Goal: Transaction & Acquisition: Purchase product/service

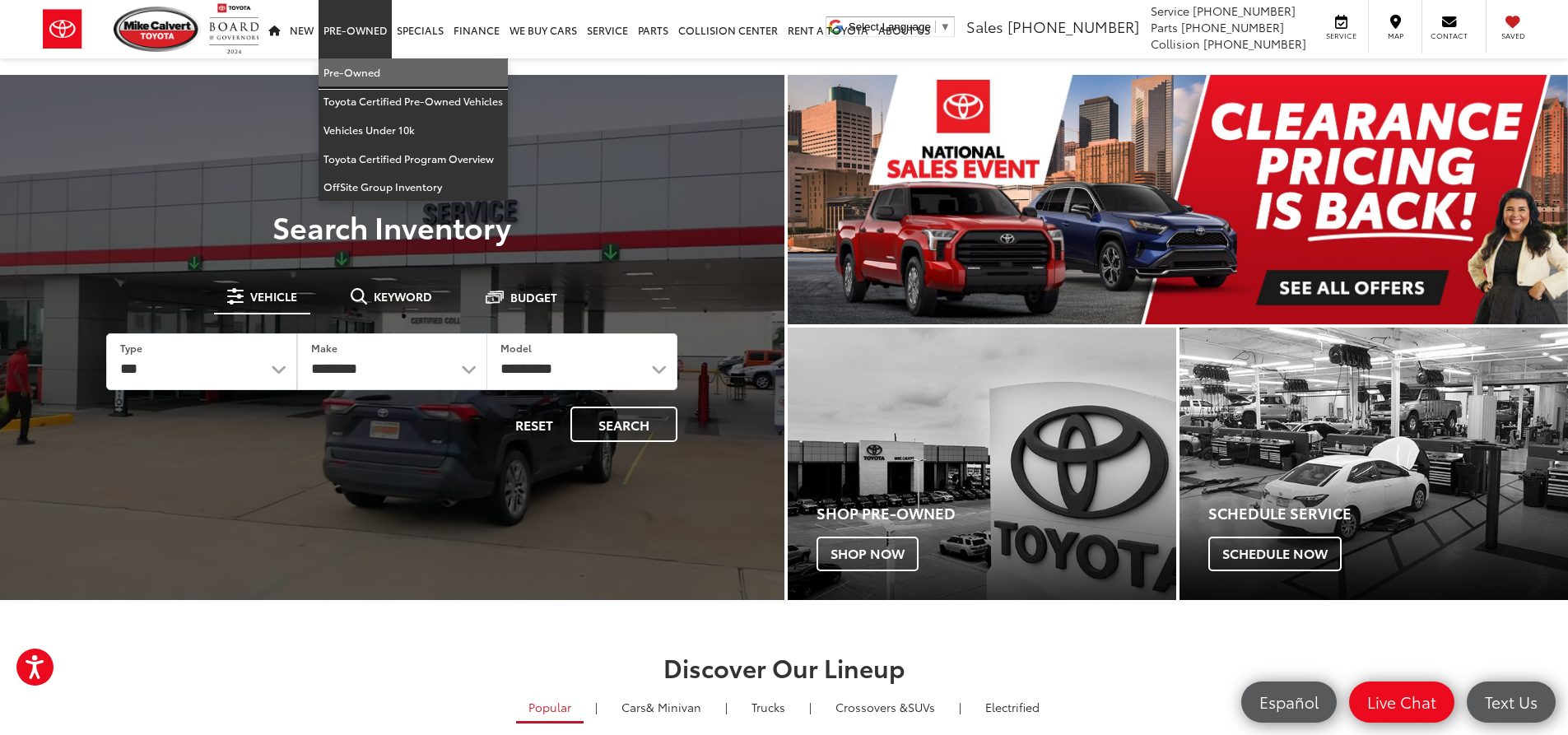
click at [357, 73] on link "Pre-Owned" at bounding box center [413, 72] width 190 height 29
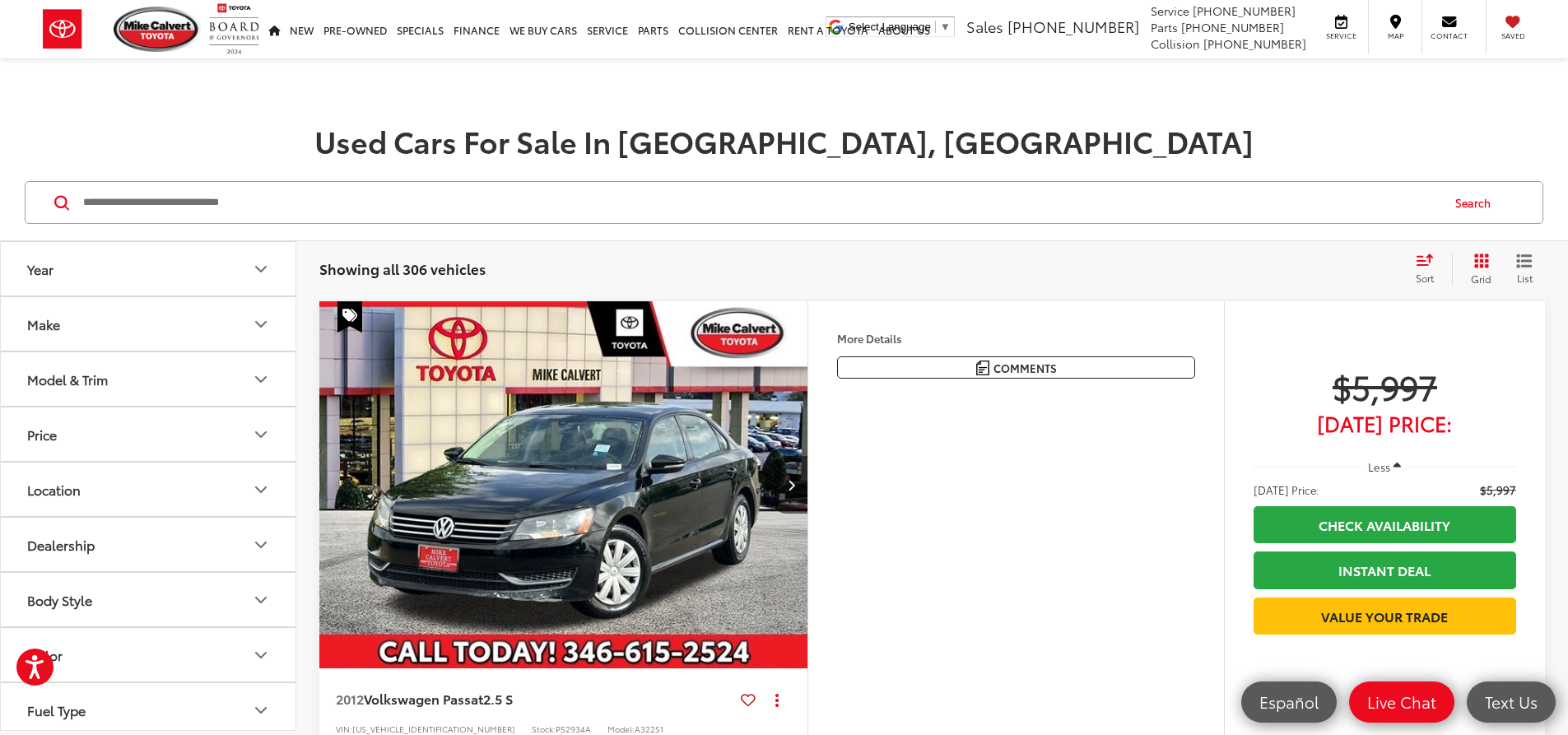
click at [269, 268] on icon "Year" at bounding box center [261, 269] width 20 height 20
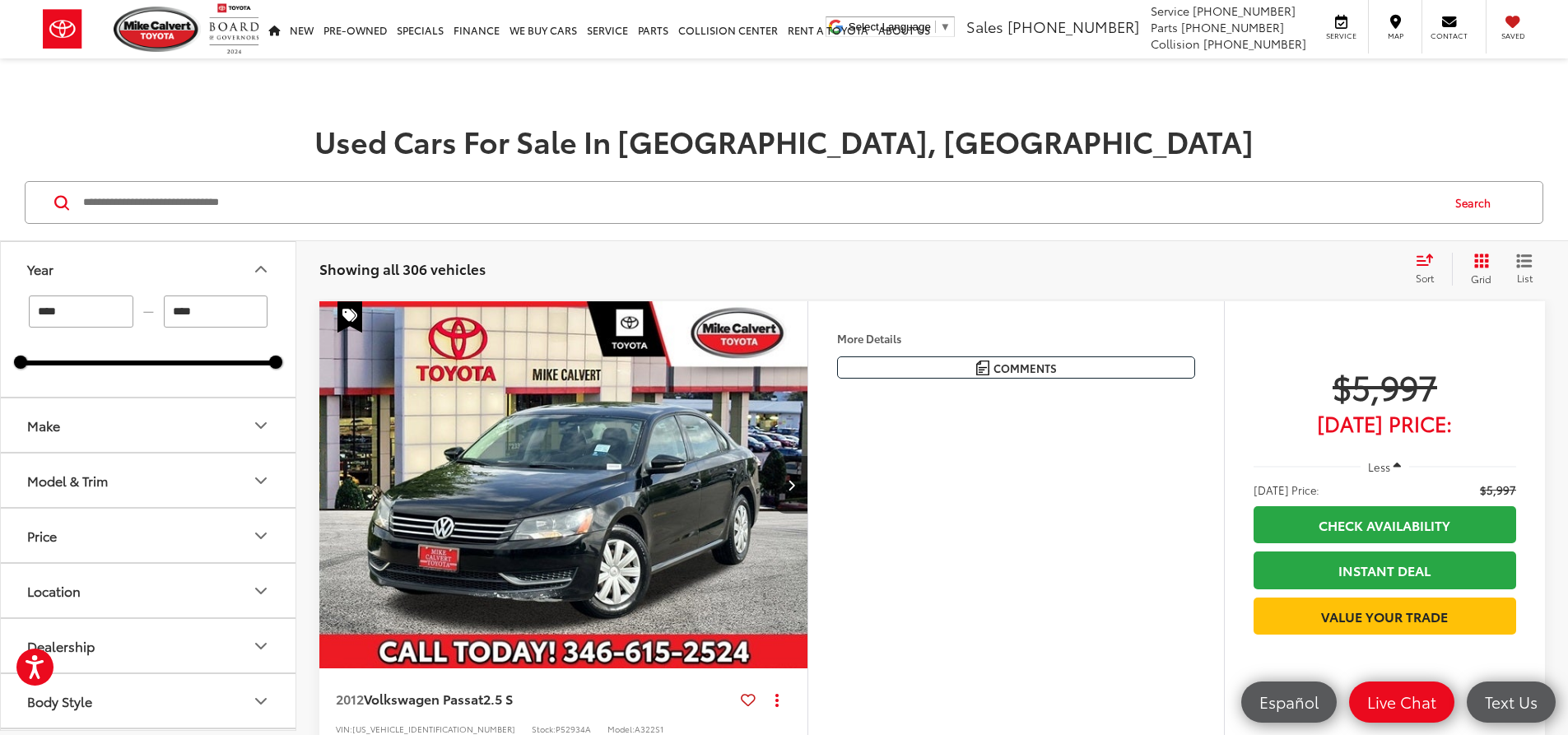
click at [269, 268] on icon "Year" at bounding box center [261, 269] width 20 height 20
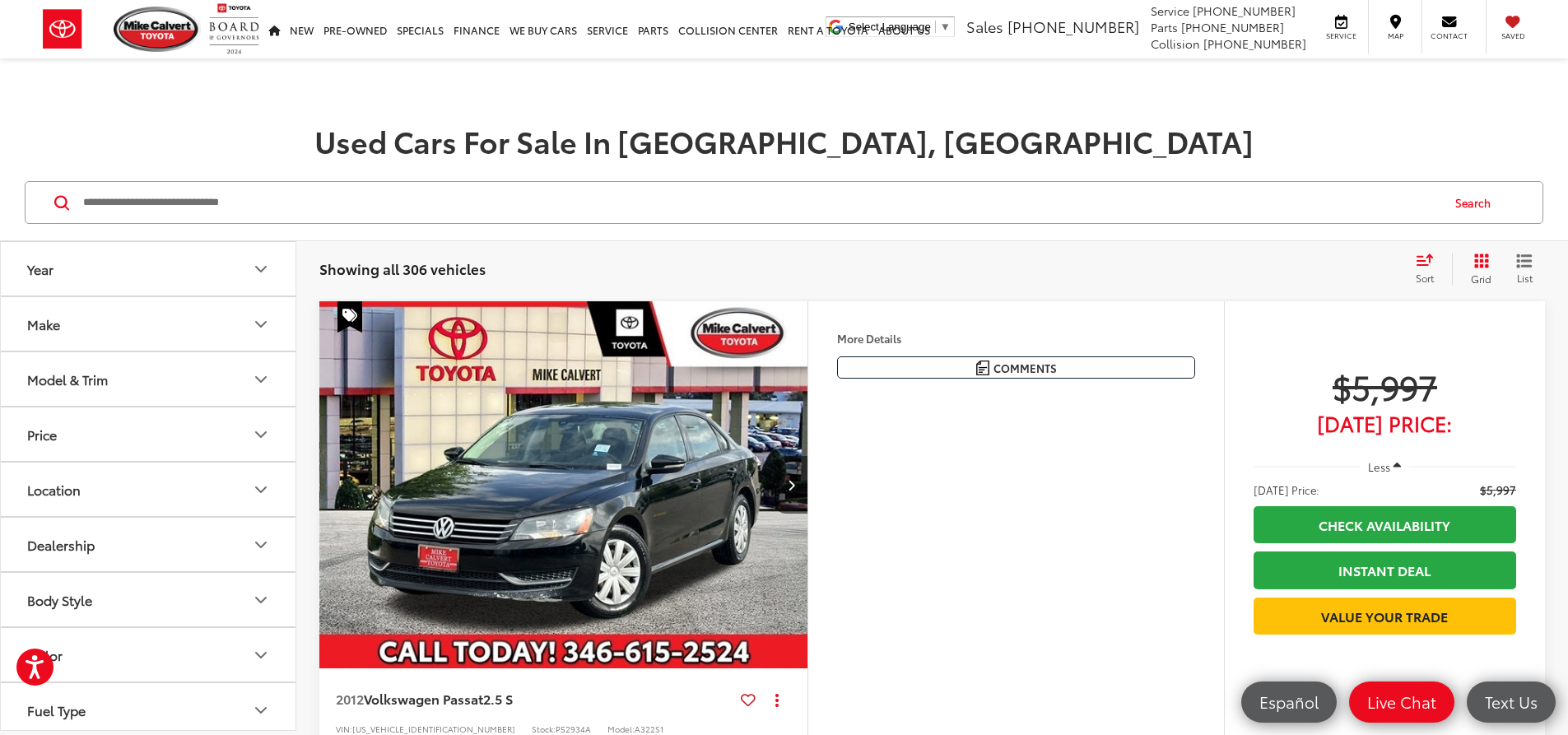
click at [262, 318] on icon "Make" at bounding box center [261, 324] width 20 height 20
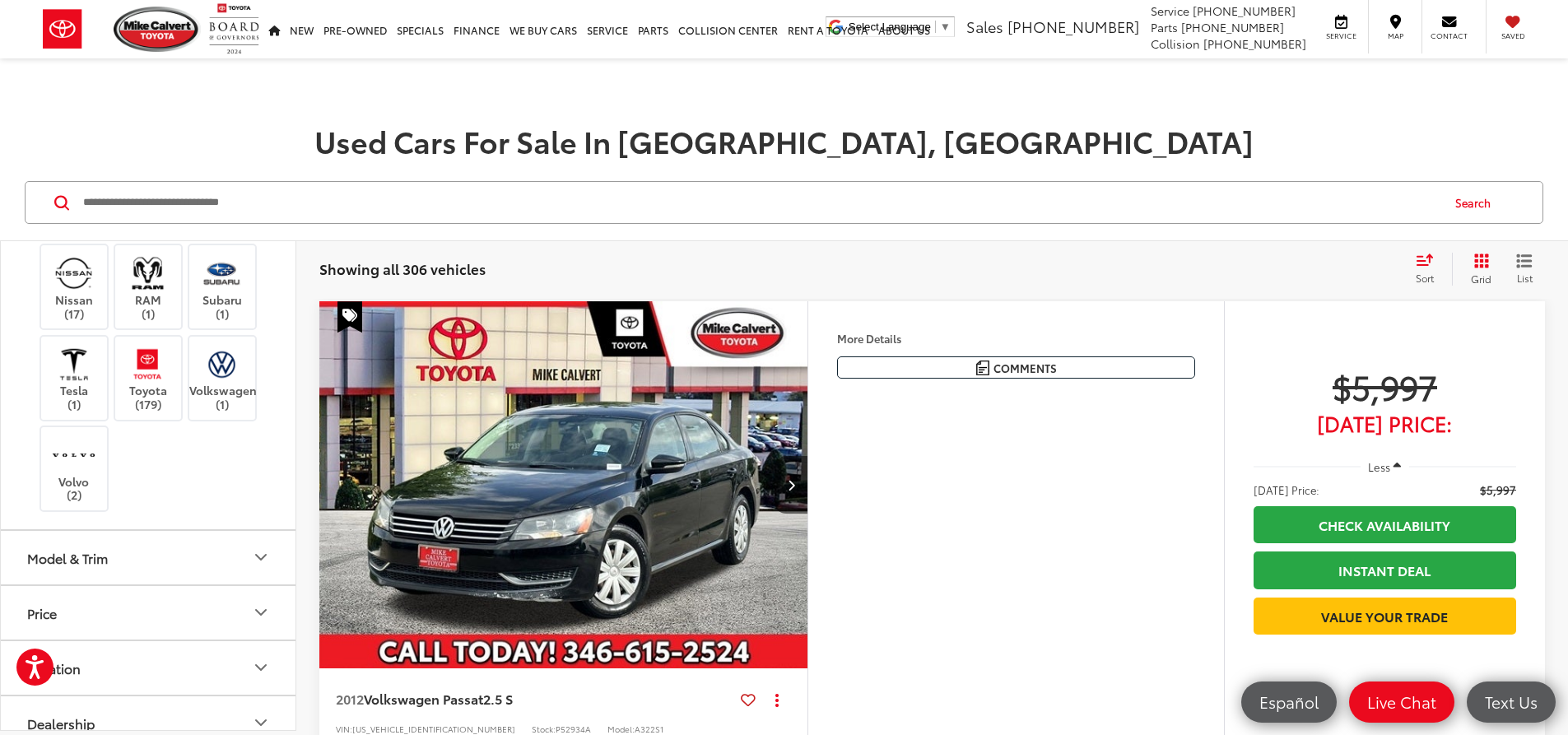
scroll to position [658, 0]
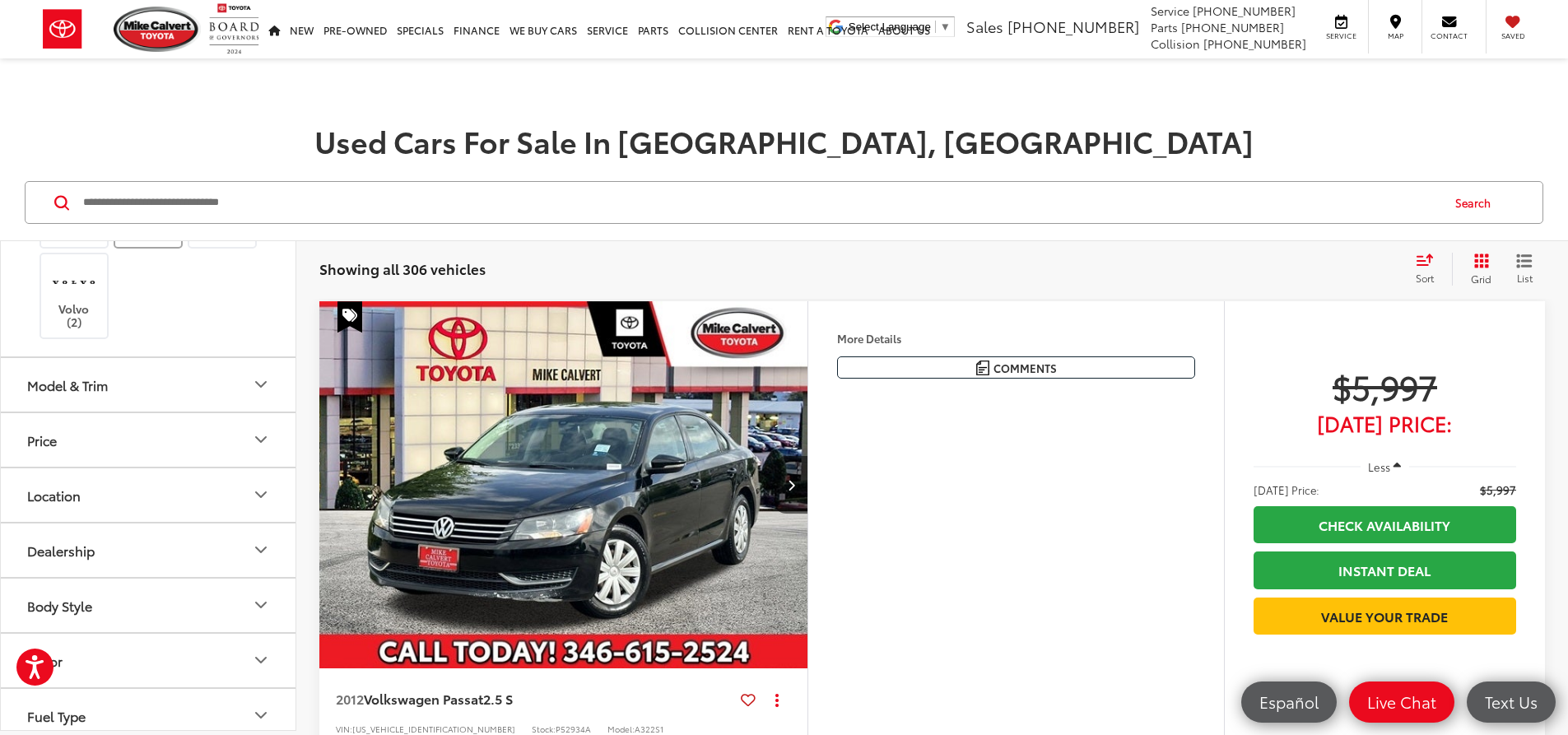
click at [157, 238] on label "Toyota (179)" at bounding box center [148, 205] width 67 height 67
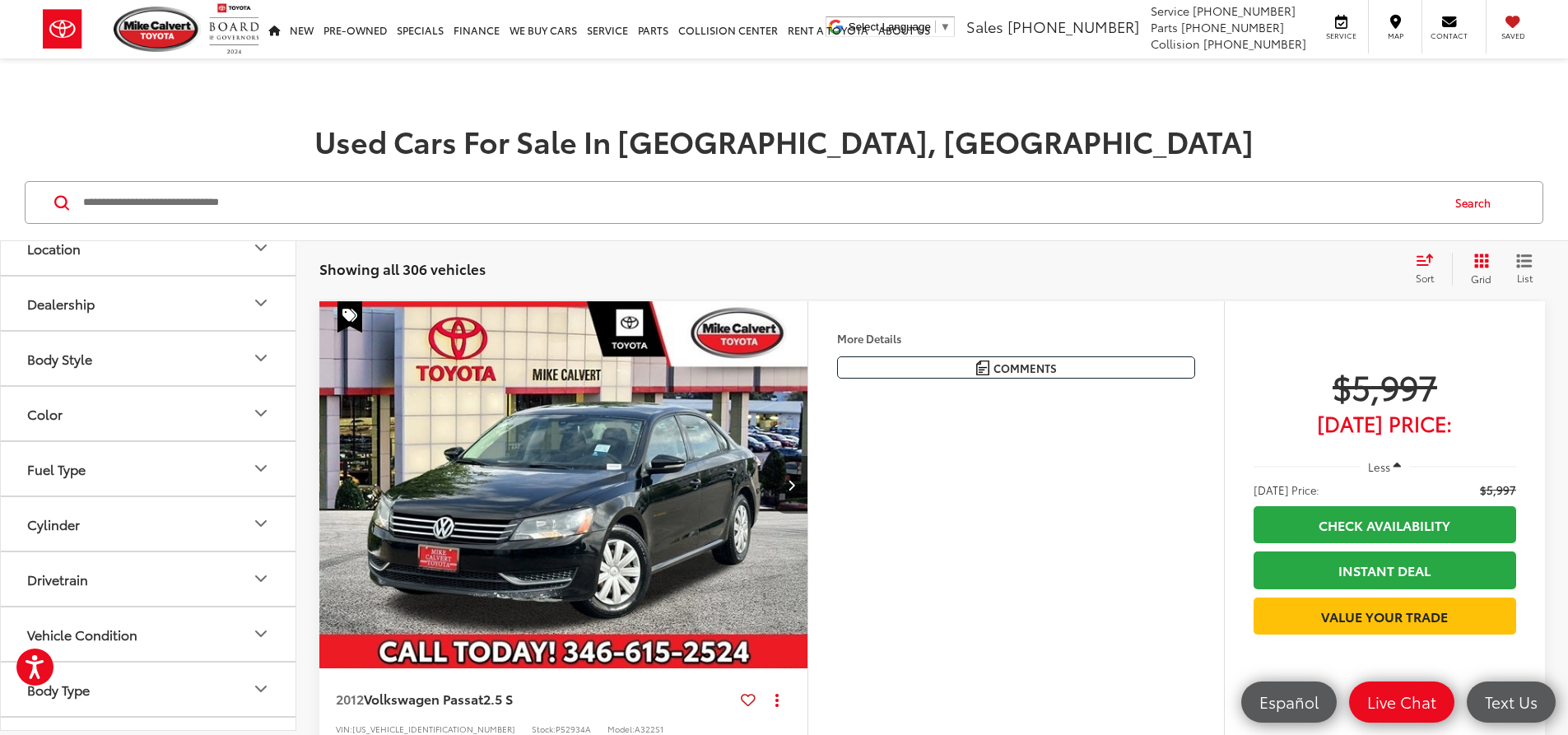
click at [217, 164] on button "Model & Trim" at bounding box center [149, 138] width 297 height 54
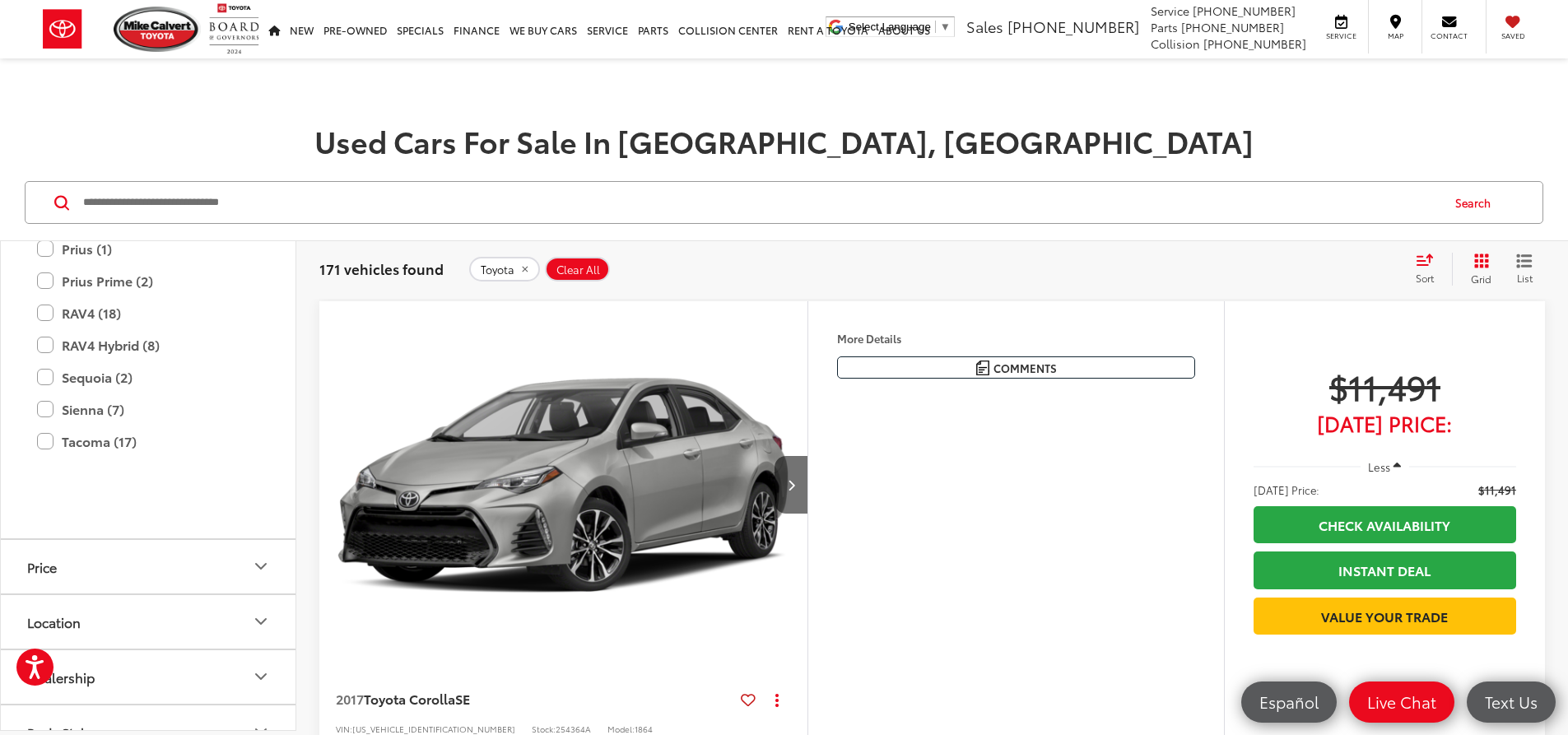
scroll to position [1481, 0]
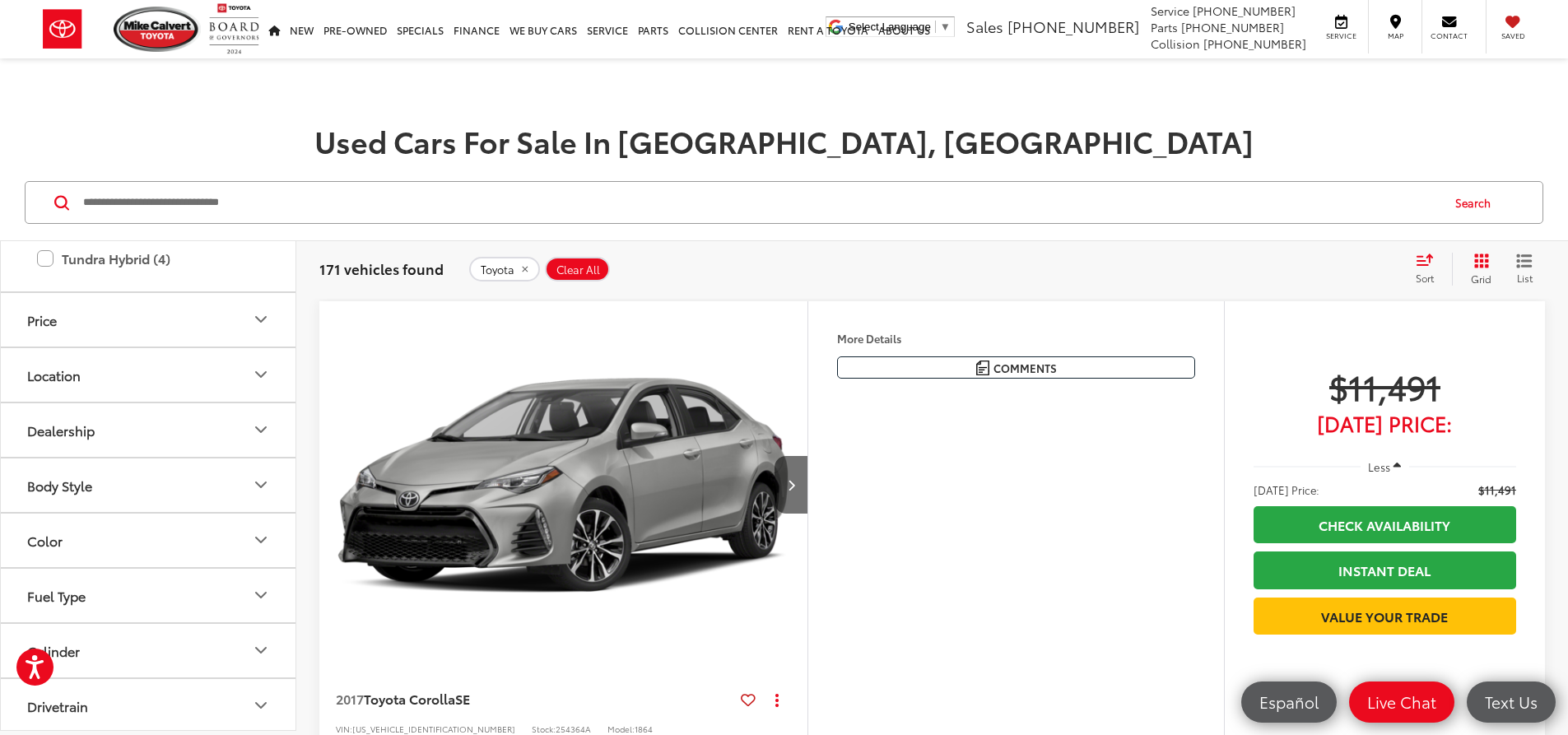
click at [52, 209] on label "Tacoma (17)" at bounding box center [149, 194] width 223 height 29
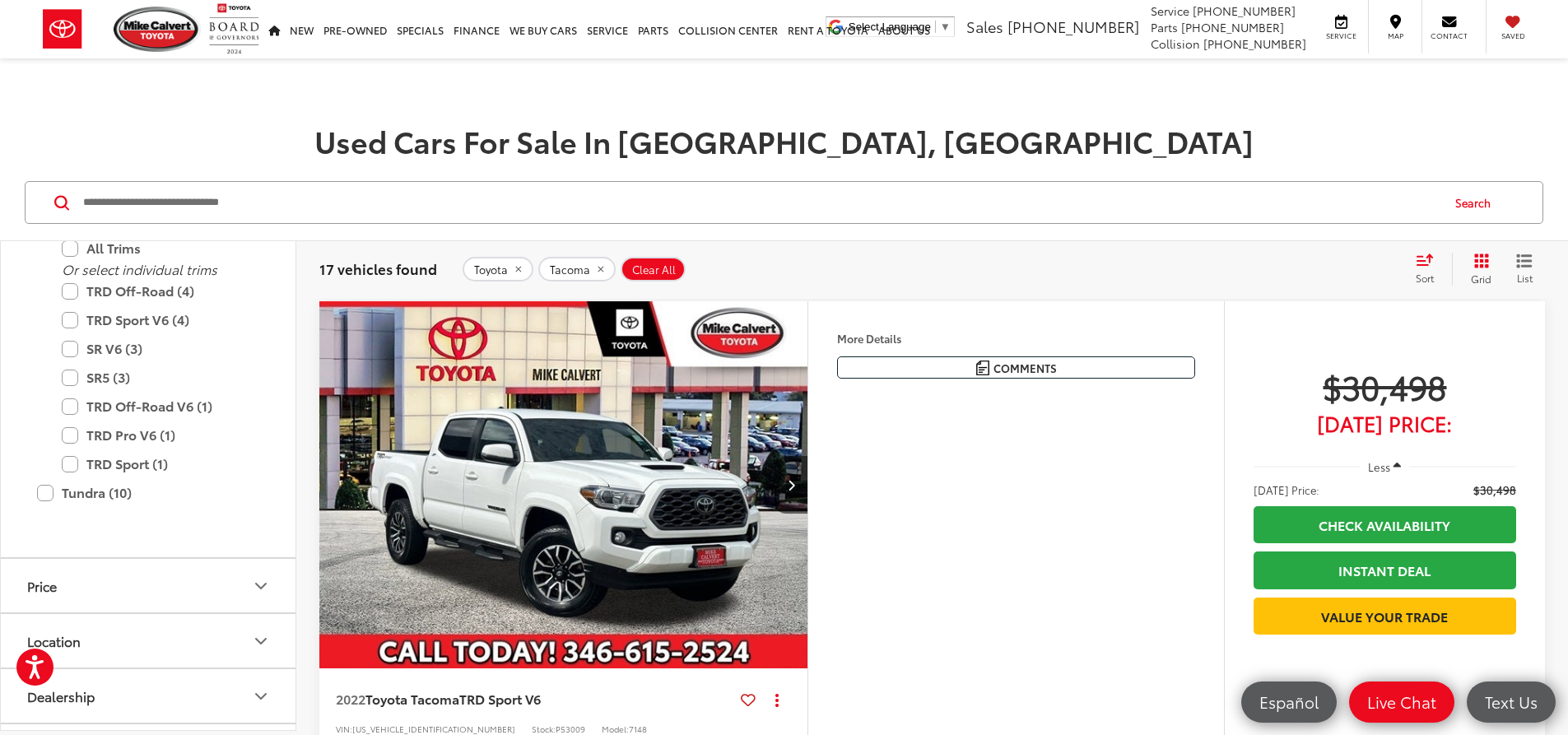
click at [1427, 264] on icon "Select sort value" at bounding box center [1425, 259] width 18 height 12
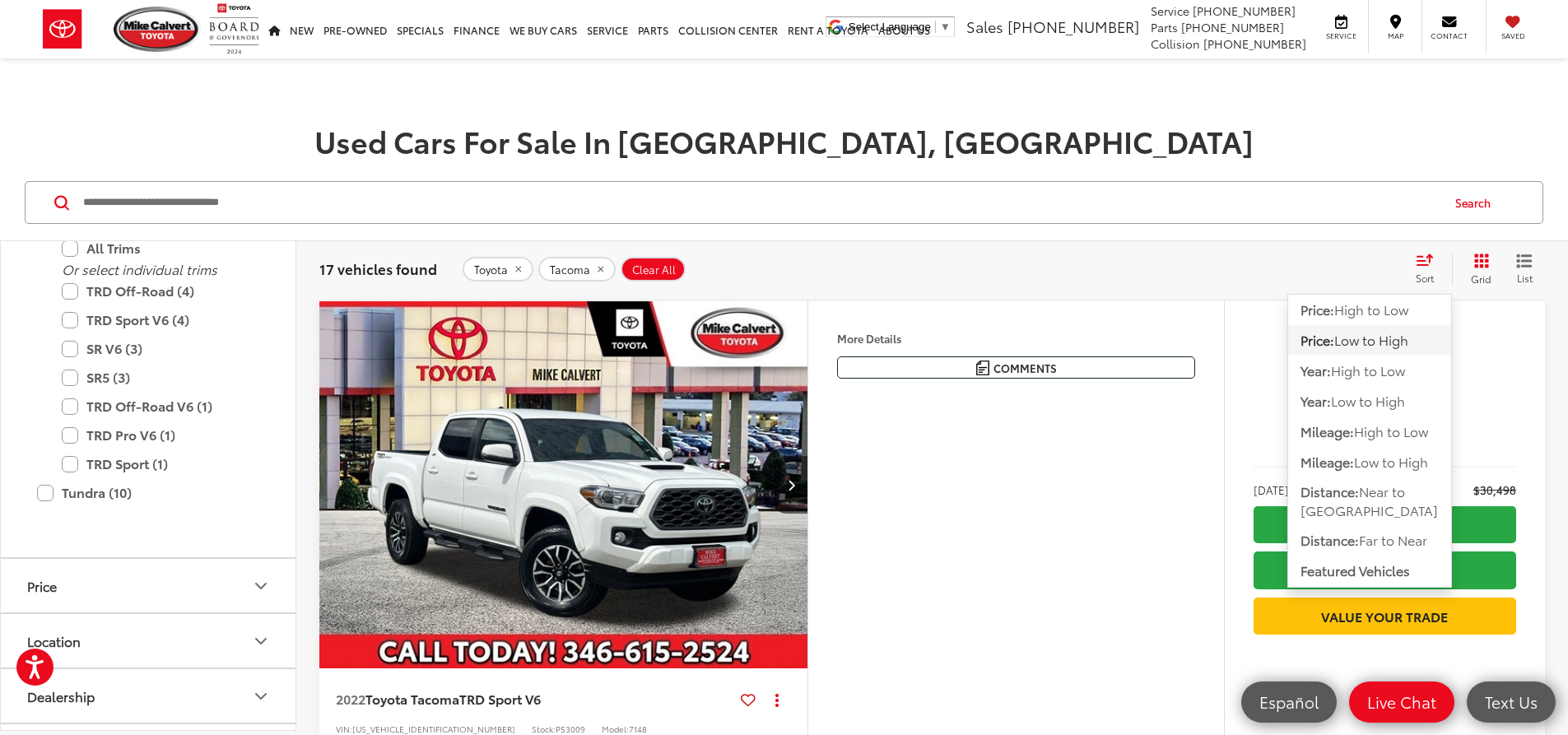
click at [1378, 338] on span "Low to High" at bounding box center [1371, 339] width 74 height 19
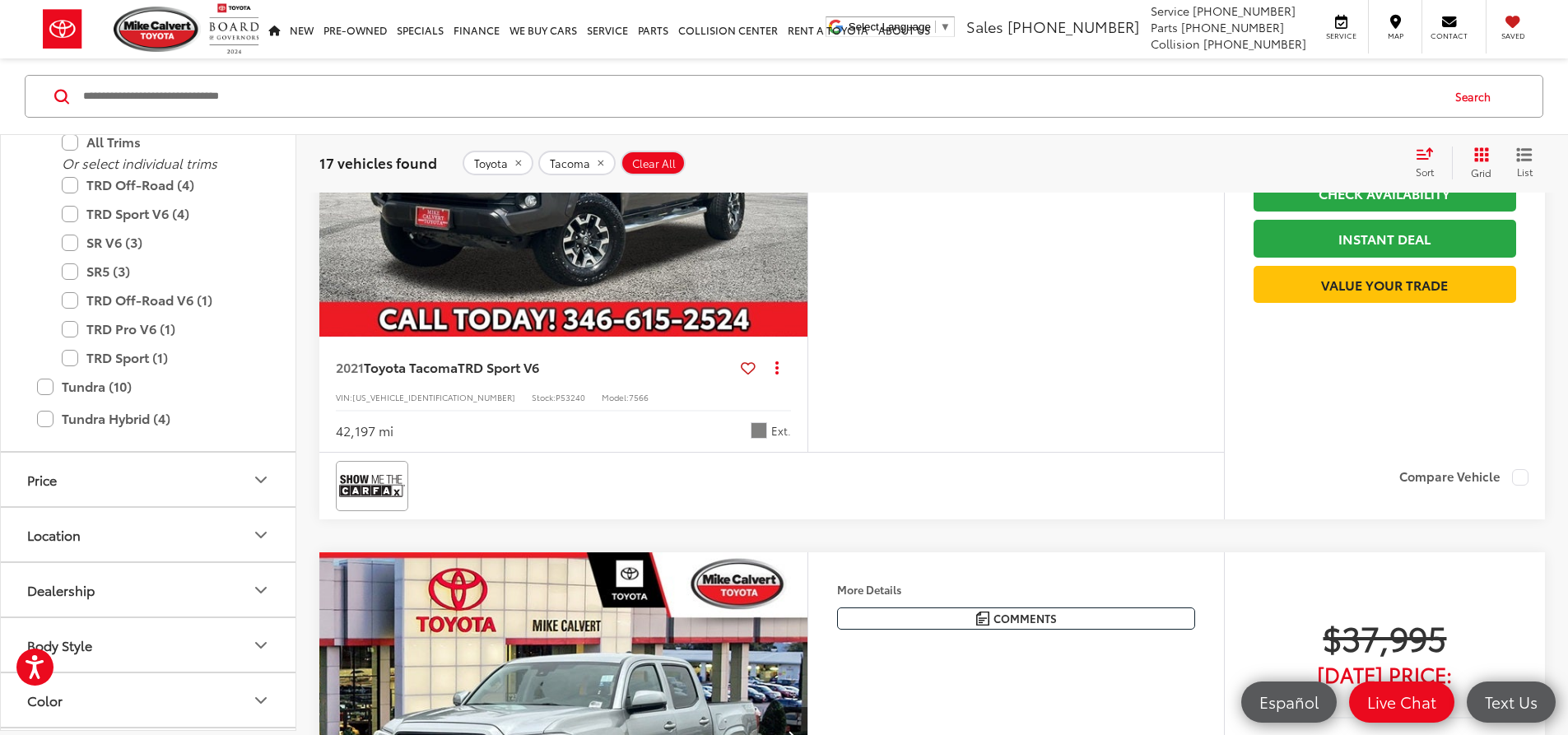
scroll to position [4774, 0]
